Goal: Transaction & Acquisition: Book appointment/travel/reservation

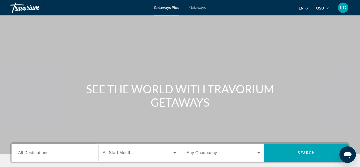
click at [197, 7] on span "Getaways" at bounding box center [198, 8] width 17 height 4
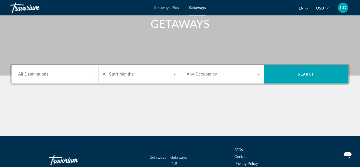
scroll to position [77, 0]
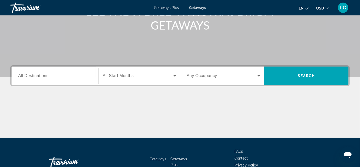
click at [16, 76] on div "Destination All Destinations" at bounding box center [55, 75] width 82 height 15
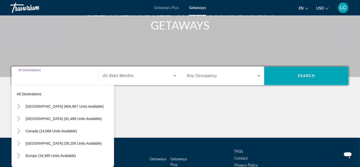
scroll to position [110, 0]
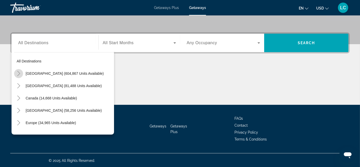
click at [17, 74] on icon "Toggle United States (604,867 units available)" at bounding box center [18, 73] width 5 height 5
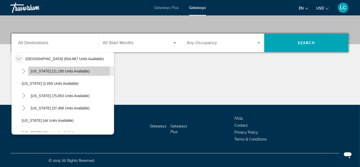
click at [33, 69] on span "Arizona (21,185 units available)" at bounding box center [60, 71] width 59 height 4
type input "**********"
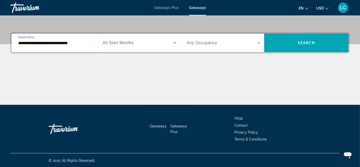
click at [111, 46] on div "Search widget" at bounding box center [139, 43] width 73 height 14
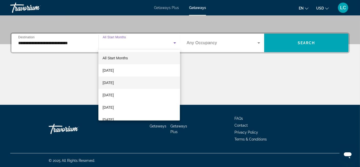
click at [114, 83] on span "October 2025" at bounding box center [108, 83] width 11 height 6
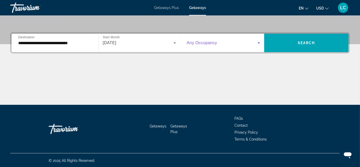
click at [256, 41] on span "Search widget" at bounding box center [222, 43] width 71 height 6
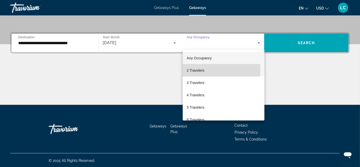
click at [193, 70] on span "2 Travelers" at bounding box center [196, 70] width 18 height 6
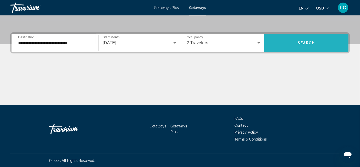
click at [296, 41] on span "Search widget" at bounding box center [306, 43] width 84 height 12
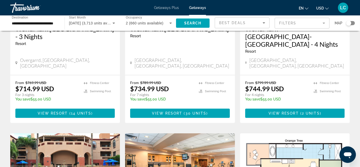
scroll to position [334, 0]
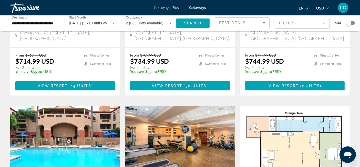
click at [163, 121] on img "Main content" at bounding box center [180, 147] width 110 height 82
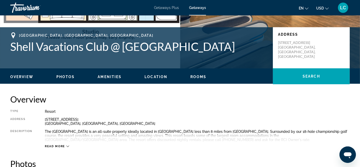
scroll to position [101, 0]
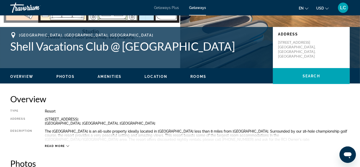
click at [161, 76] on span "Location" at bounding box center [156, 76] width 23 height 4
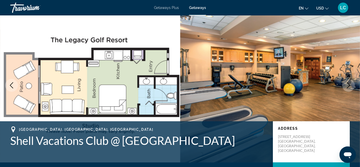
scroll to position [0, 0]
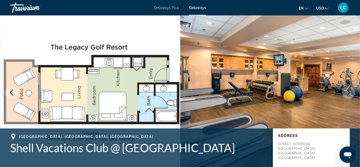
click at [167, 9] on span "Getaways Plus" at bounding box center [166, 8] width 25 height 4
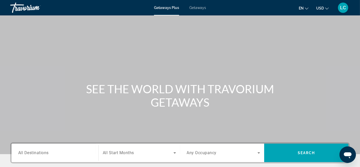
click at [167, 9] on span "Getaways Plus" at bounding box center [166, 8] width 25 height 4
click at [45, 152] on span "All Destinations" at bounding box center [33, 152] width 31 height 5
click at [45, 152] on input "Destination All Destinations" at bounding box center [55, 153] width 74 height 6
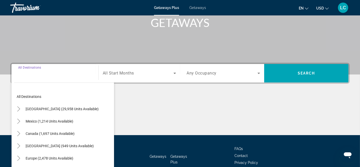
scroll to position [110, 0]
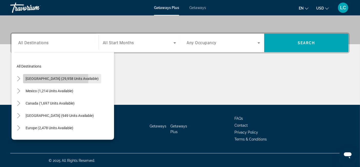
click at [43, 79] on span "United States (29,958 units available)" at bounding box center [62, 78] width 73 height 4
type input "**********"
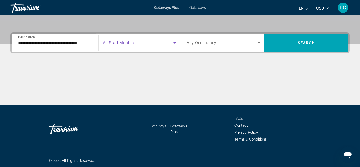
click at [174, 42] on icon "Search widget" at bounding box center [175, 43] width 6 height 6
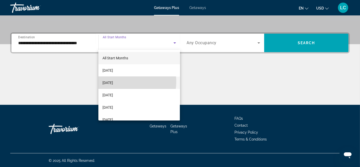
click at [113, 81] on span "October 2025" at bounding box center [108, 83] width 11 height 6
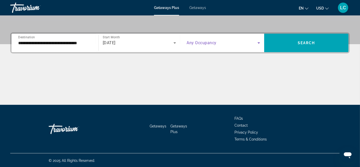
click at [261, 42] on icon "Search widget" at bounding box center [259, 43] width 6 height 6
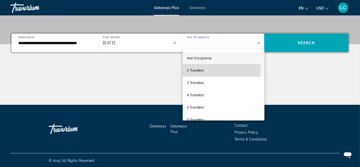
click at [204, 68] on span "2 Travelers" at bounding box center [195, 70] width 17 height 6
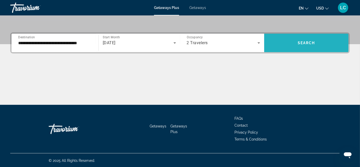
click at [298, 41] on span "Search widget" at bounding box center [306, 43] width 84 height 12
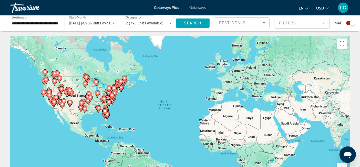
click at [9, 24] on div "**********" at bounding box center [35, 23] width 54 height 15
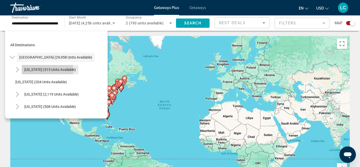
click at [28, 71] on span "Arizona (515 units available)" at bounding box center [50, 69] width 52 height 4
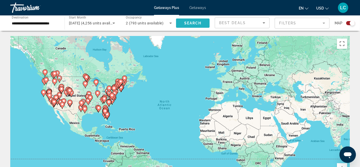
click at [199, 22] on span "Search" at bounding box center [192, 23] width 17 height 4
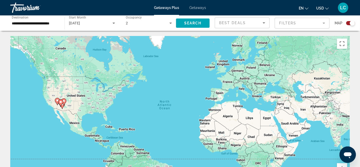
click at [58, 99] on icon "Main content" at bounding box center [57, 101] width 5 height 7
type input "**********"
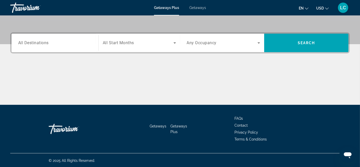
scroll to position [110, 0]
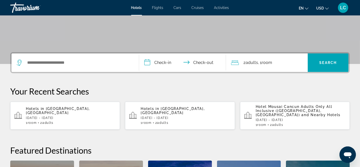
scroll to position [90, 0]
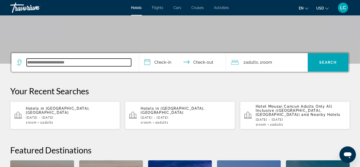
click at [77, 63] on input "Search widget" at bounding box center [79, 62] width 105 height 8
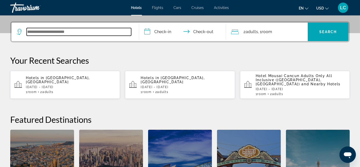
scroll to position [125, 0]
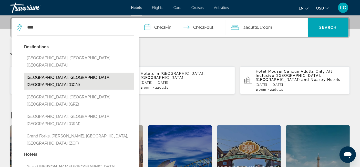
click at [70, 73] on button "[GEOGRAPHIC_DATA], [GEOGRAPHIC_DATA], [GEOGRAPHIC_DATA] (GCN)" at bounding box center [79, 81] width 110 height 17
type input "**********"
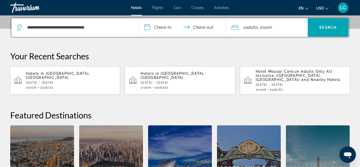
click at [169, 27] on input "**********" at bounding box center [183, 28] width 89 height 20
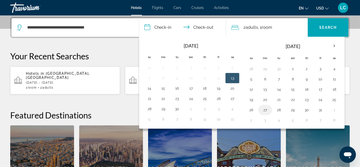
click at [267, 108] on button "27" at bounding box center [265, 109] width 8 height 7
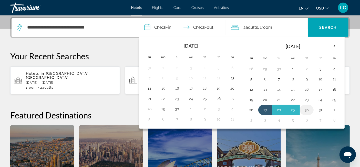
click at [309, 109] on button "30" at bounding box center [307, 109] width 8 height 7
type input "**********"
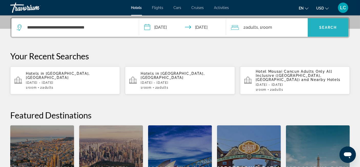
click at [334, 27] on span "Search" at bounding box center [328, 27] width 17 height 4
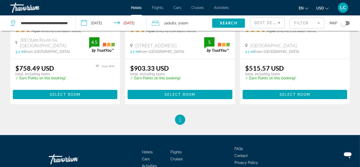
scroll to position [516, 0]
